Goal: Transaction & Acquisition: Subscribe to service/newsletter

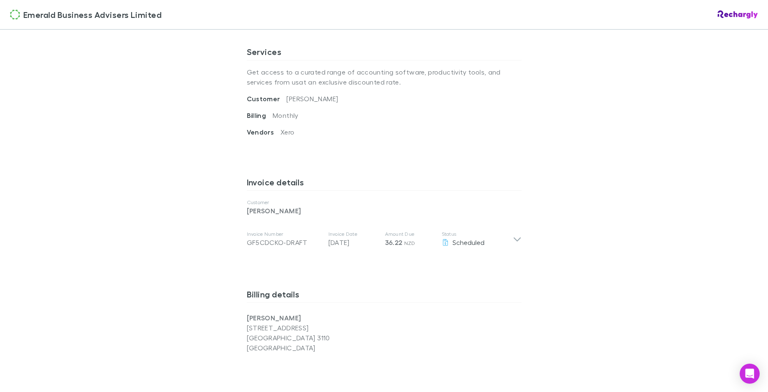
scroll to position [677, 0]
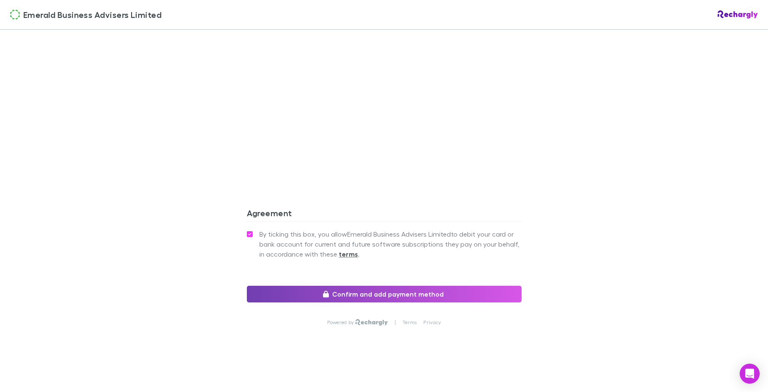
click at [296, 291] on button "Confirm and add payment method" at bounding box center [384, 294] width 275 height 17
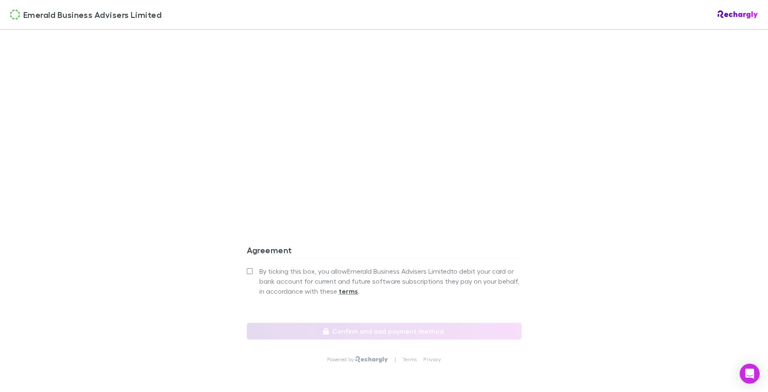
scroll to position [677, 0]
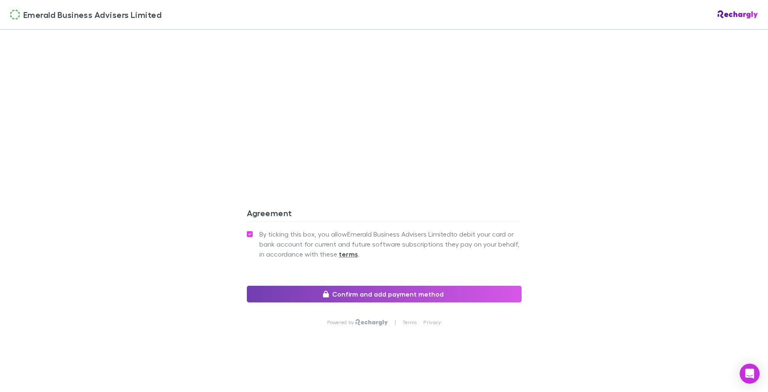
click at [328, 293] on icon "button" at bounding box center [326, 294] width 6 height 7
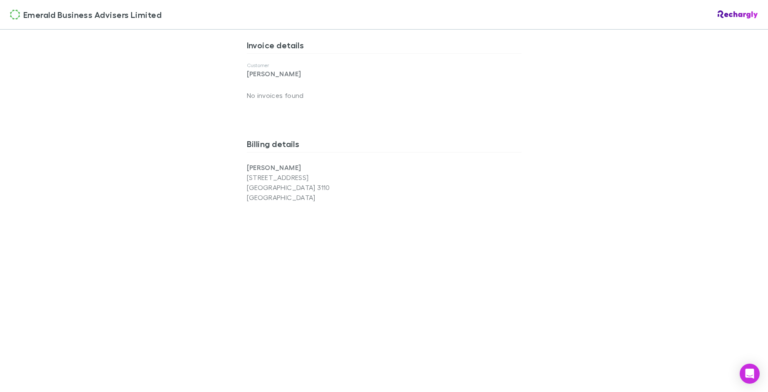
scroll to position [672, 0]
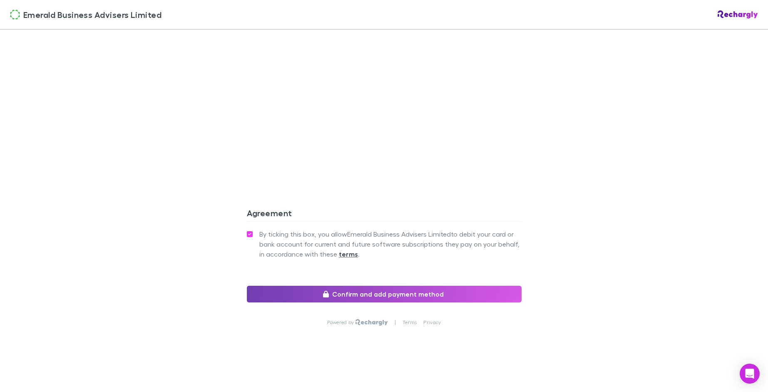
click at [343, 298] on button "Confirm and add payment method" at bounding box center [384, 294] width 275 height 17
